Goal: Use online tool/utility: Utilize a website feature to perform a specific function

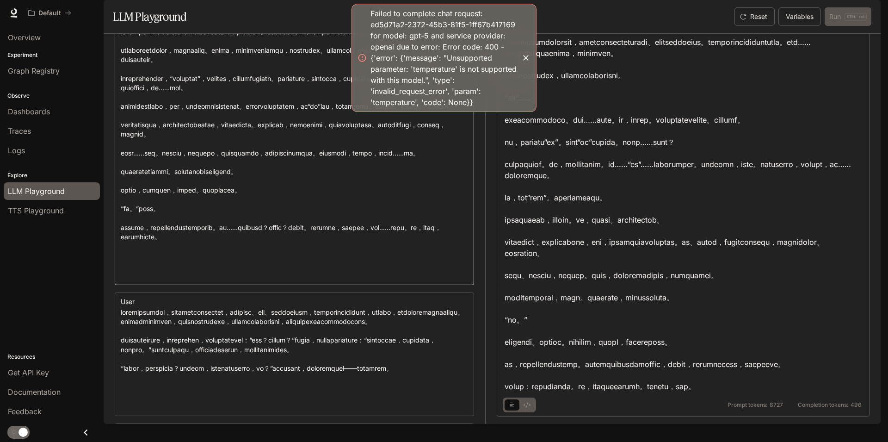
scroll to position [3840, 0]
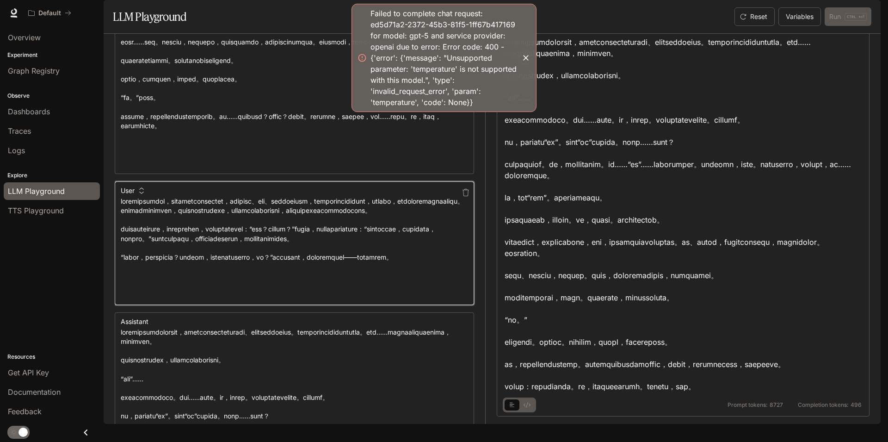
click at [290, 266] on textarea "**********" at bounding box center [294, 248] width 347 height 102
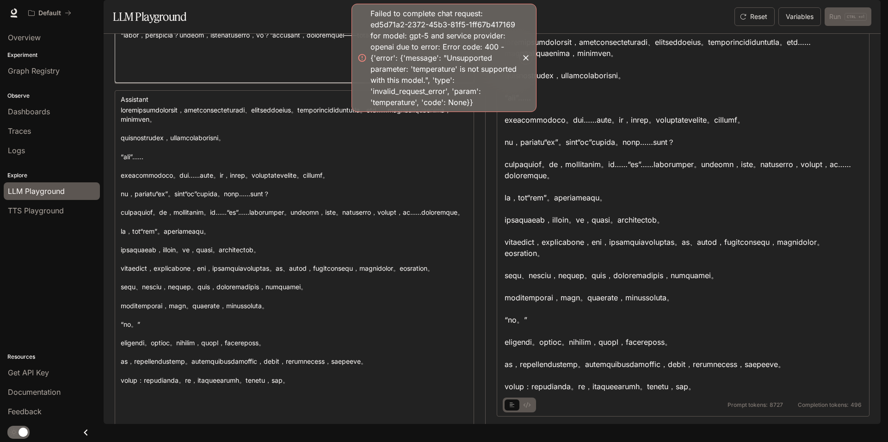
scroll to position [4173, 0]
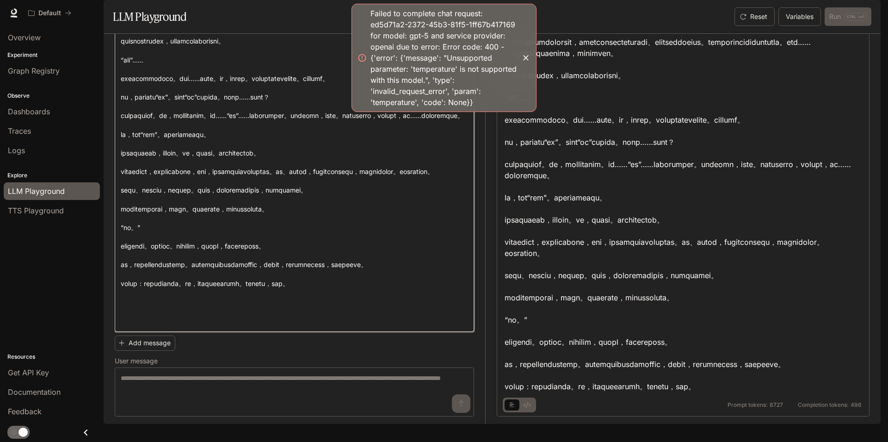
click at [335, 243] on textarea "**********" at bounding box center [294, 167] width 347 height 317
click at [156, 15] on div "Default" at bounding box center [411, 13] width 774 height 19
click at [34, 188] on span "LLM Playground" at bounding box center [36, 190] width 57 height 11
click at [27, 190] on span "LLM Playground" at bounding box center [36, 190] width 57 height 11
click at [36, 213] on span "TTS Playground" at bounding box center [36, 210] width 56 height 11
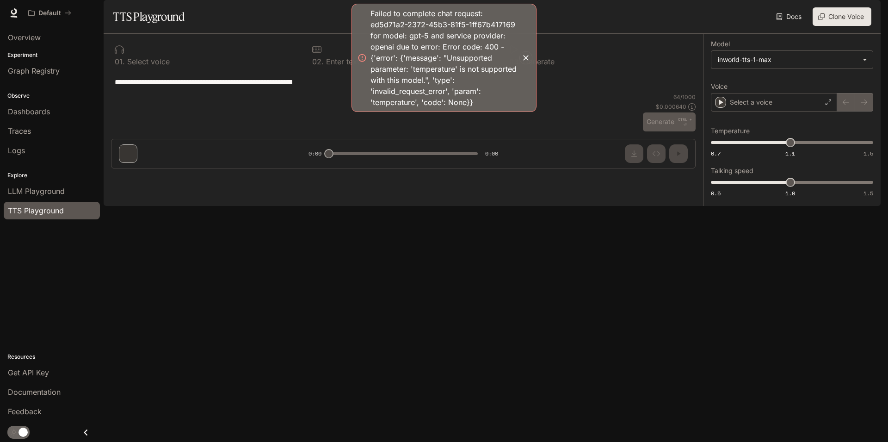
click at [529, 56] on icon "button" at bounding box center [525, 57] width 9 height 9
click at [49, 190] on span "LLM Playground" at bounding box center [36, 190] width 57 height 11
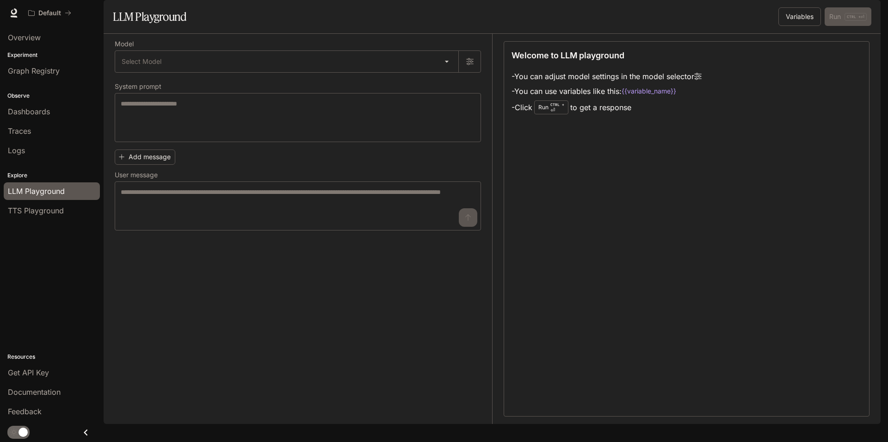
click at [810, 303] on div "Welcome to LLM playground - You can adjust model settings in the model selector…" at bounding box center [687, 228] width 366 height 375
click at [302, 26] on div "LLM Playground" at bounding box center [301, 16] width 377 height 19
click at [45, 188] on span "LLM Playground" at bounding box center [36, 190] width 57 height 11
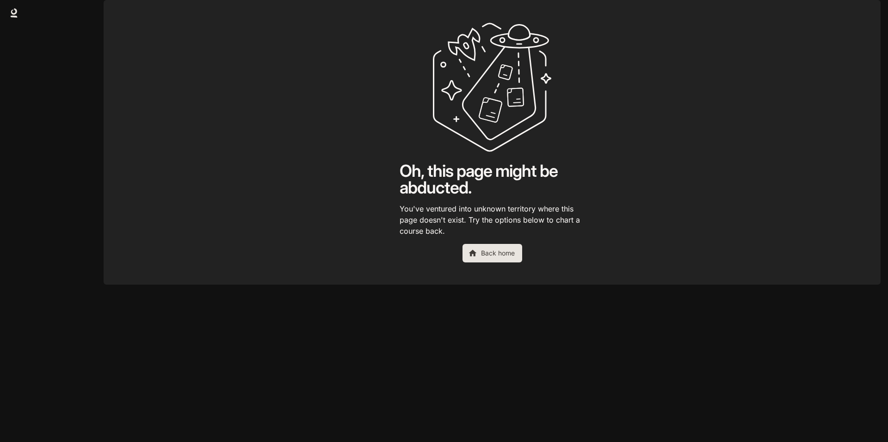
click at [506, 262] on link "Back home" at bounding box center [493, 253] width 60 height 19
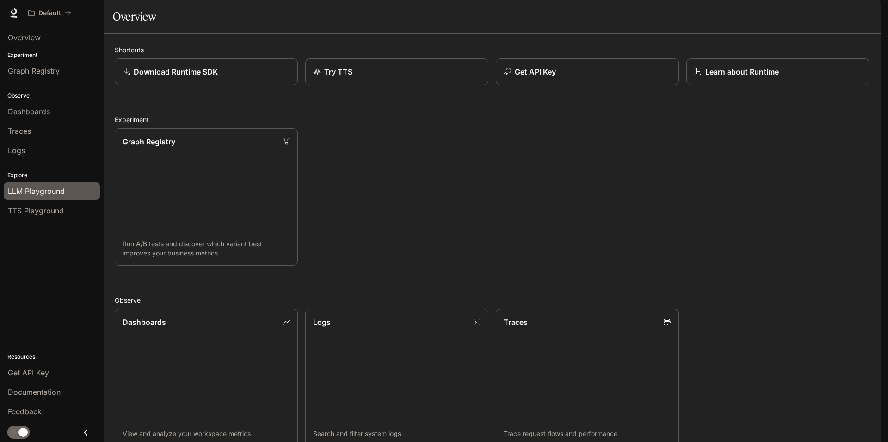
click at [44, 188] on span "LLM Playground" at bounding box center [36, 190] width 57 height 11
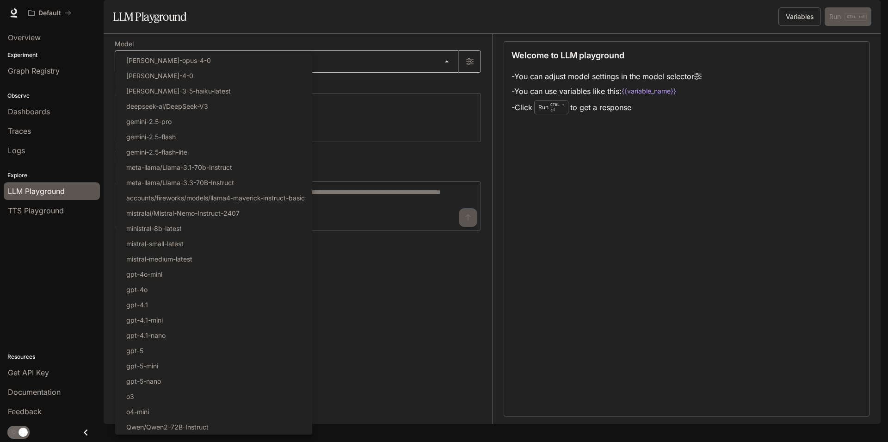
click at [452, 85] on body "Skip to main content Default Documentation Documentation Portal Overview Experi…" at bounding box center [444, 221] width 888 height 442
click at [564, 221] on div at bounding box center [444, 221] width 888 height 442
